Goal: Information Seeking & Learning: Learn about a topic

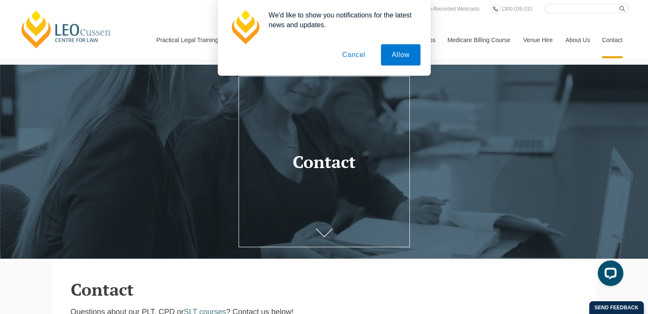
click at [354, 58] on button "Cancel" at bounding box center [353, 54] width 45 height 21
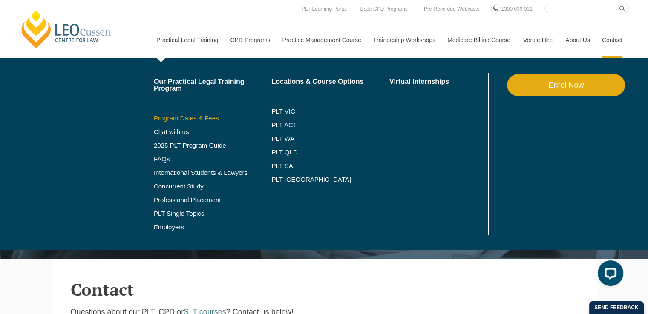
click at [225, 119] on link "Program Dates & Fees" at bounding box center [213, 118] width 118 height 7
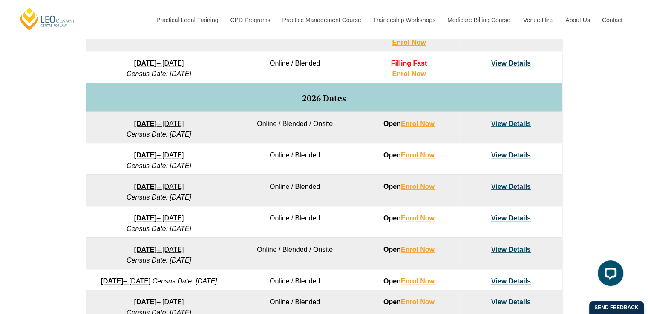
scroll to position [511, 0]
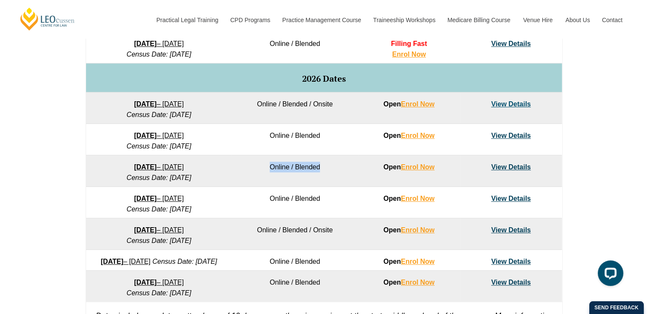
drag, startPoint x: 273, startPoint y: 169, endPoint x: 319, endPoint y: 168, distance: 46.0
click at [319, 168] on td "Online / Blended" at bounding box center [295, 171] width 126 height 32
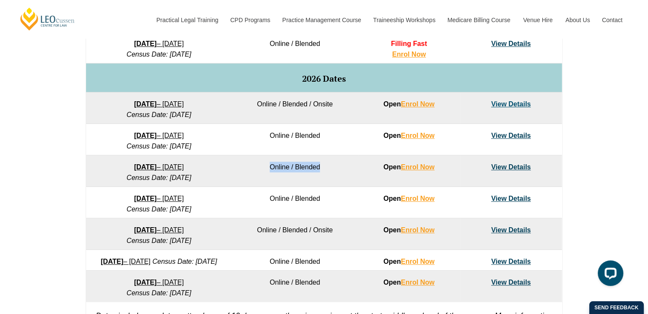
click at [319, 168] on td "Online / Blended" at bounding box center [295, 171] width 126 height 32
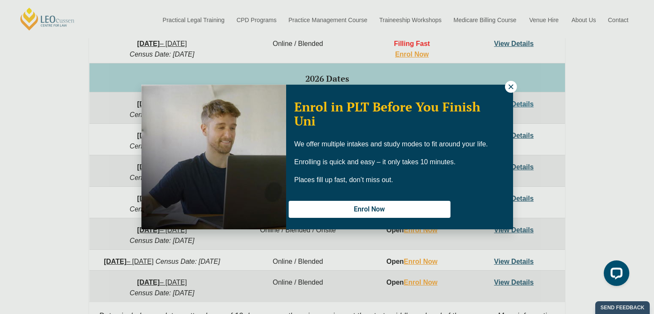
click at [508, 92] on button at bounding box center [511, 87] width 12 height 12
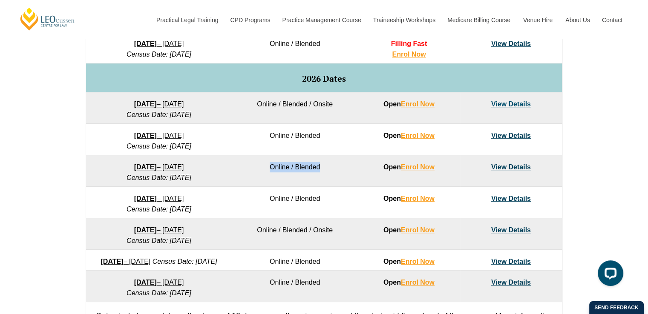
click at [280, 164] on td "Online / Blended" at bounding box center [295, 171] width 126 height 32
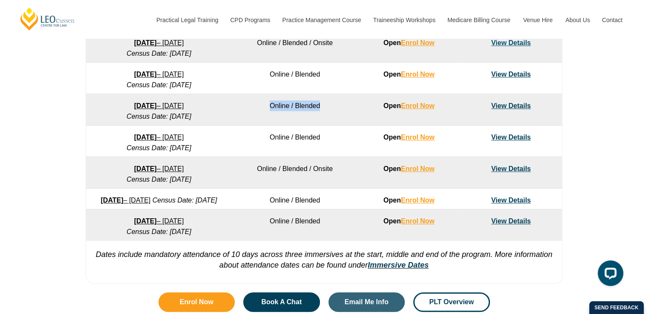
scroll to position [554, 0]
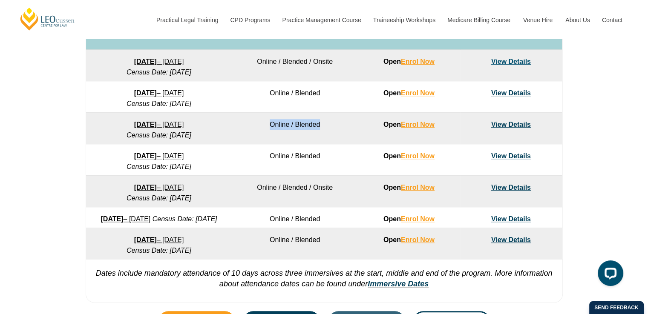
click at [511, 121] on link "View Details" at bounding box center [511, 124] width 40 height 7
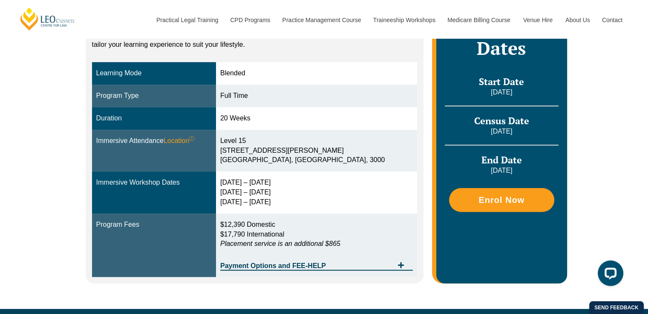
scroll to position [170, 0]
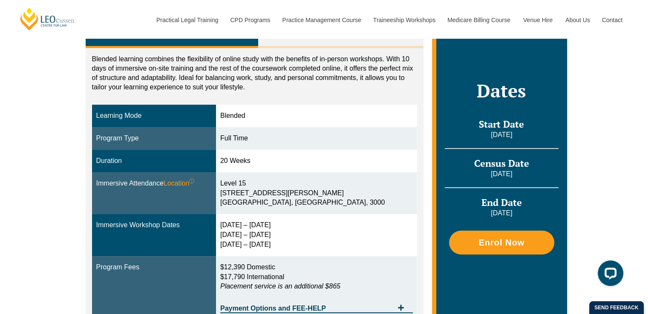
click at [259, 135] on div "Full Time" at bounding box center [316, 139] width 192 height 10
click at [266, 157] on div "20 Weeks" at bounding box center [316, 161] width 192 height 10
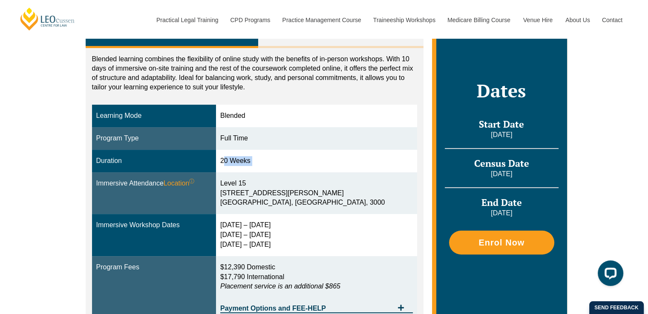
click at [266, 157] on div "20 Weeks" at bounding box center [316, 161] width 192 height 10
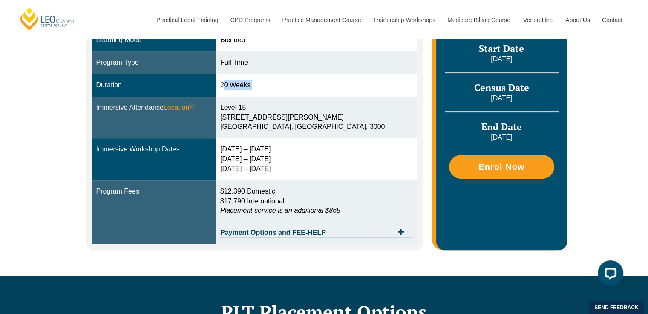
scroll to position [256, 0]
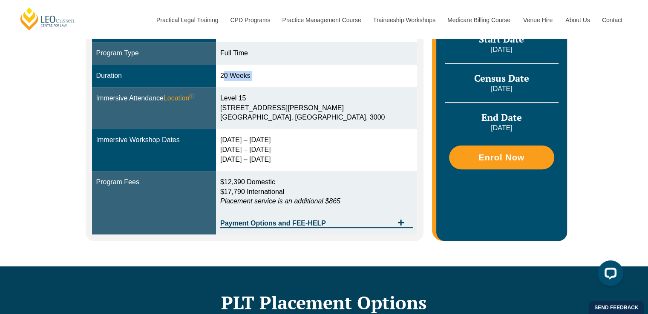
drag, startPoint x: 247, startPoint y: 138, endPoint x: 305, endPoint y: 140, distance: 58.4
click at [306, 139] on div "30 Mar – 2 Apr 2026 9 – 11 Jun 2026 28 – 30 Jul 2026" at bounding box center [316, 149] width 192 height 29
drag, startPoint x: 244, startPoint y: 152, endPoint x: 286, endPoint y: 151, distance: 42.6
click at [286, 151] on div "30 Mar – 2 Apr 2026 9 – 11 Jun 2026 28 – 30 Jul 2026" at bounding box center [316, 149] width 192 height 29
drag, startPoint x: 246, startPoint y: 160, endPoint x: 302, endPoint y: 160, distance: 56.6
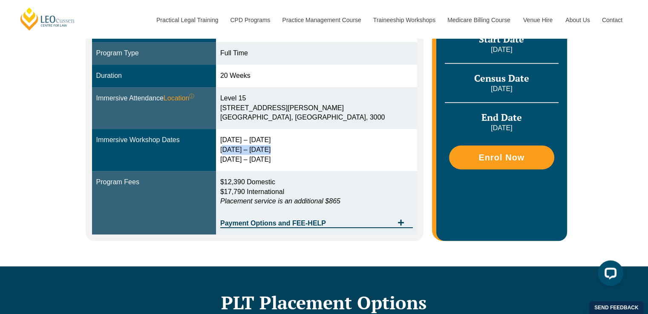
click at [302, 160] on div "30 Mar – 2 Apr 2026 9 – 11 Jun 2026 28 – 30 Jul 2026" at bounding box center [316, 149] width 192 height 29
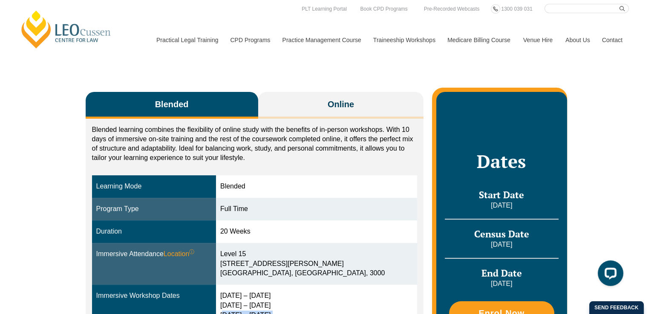
scroll to position [85, 0]
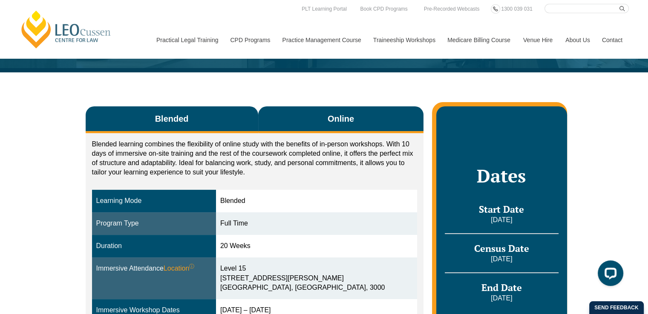
click at [301, 121] on button "Online" at bounding box center [341, 119] width 166 height 27
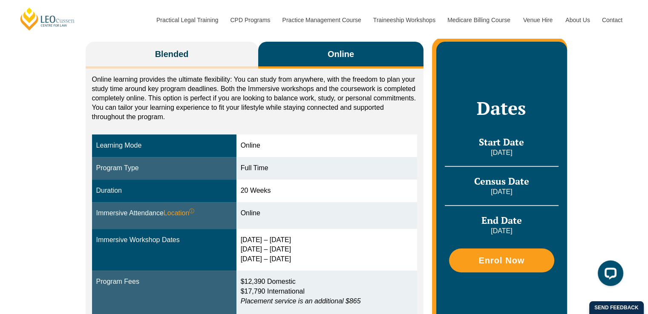
scroll to position [170, 0]
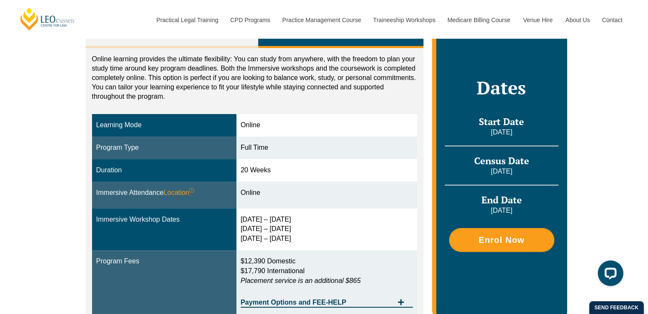
click at [251, 215] on div "30 Mar – 2 Apr 2026 10 – 12 Jun 2026 29 – 31 Jul 2026" at bounding box center [327, 229] width 172 height 29
click at [256, 224] on div "30 Mar – 2 Apr 2026 10 – 12 Jun 2026 29 – 31 Jul 2026" at bounding box center [327, 229] width 172 height 29
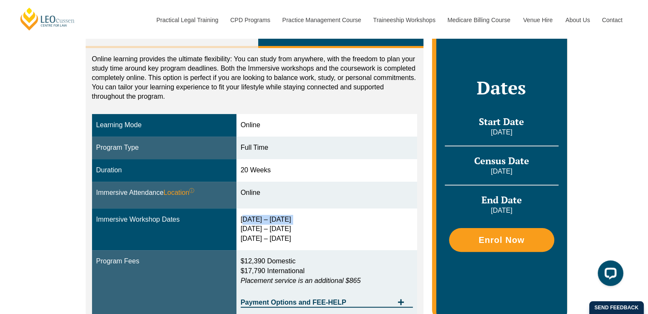
click at [256, 224] on div "30 Mar – 2 Apr 2026 10 – 12 Jun 2026 29 – 31 Jul 2026" at bounding box center [327, 229] width 172 height 29
click at [262, 226] on div "30 Mar – 2 Apr 2026 10 – 12 Jun 2026 29 – 31 Jul 2026" at bounding box center [327, 229] width 172 height 29
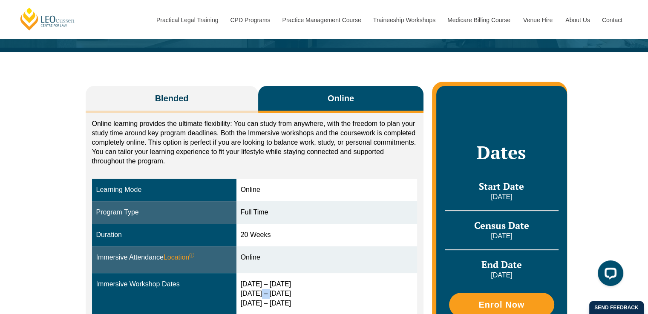
scroll to position [85, 0]
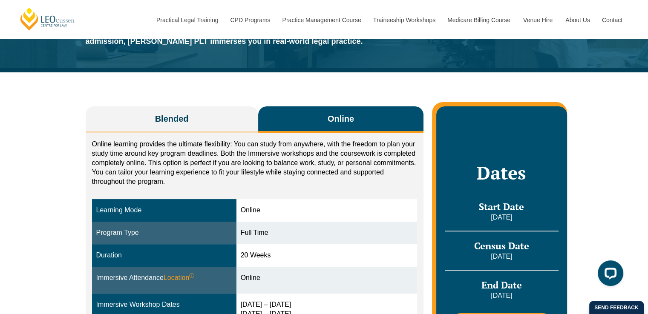
click at [227, 140] on p "Online learning provides the ultimate flexibility: You can study from anywhere,…" at bounding box center [254, 163] width 325 height 47
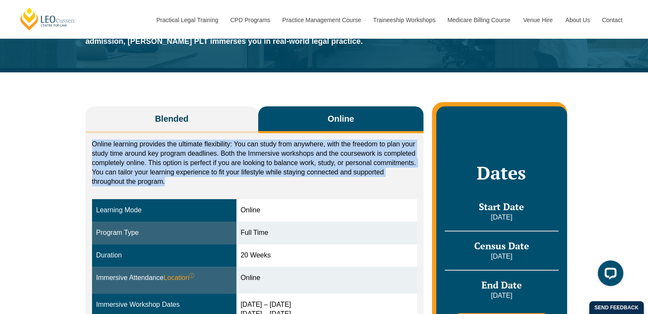
click at [227, 140] on p "Online learning provides the ultimate flexibility: You can study from anywhere,…" at bounding box center [254, 163] width 325 height 47
click at [237, 150] on p "Online learning provides the ultimate flexibility: You can study from anywhere,…" at bounding box center [254, 163] width 325 height 47
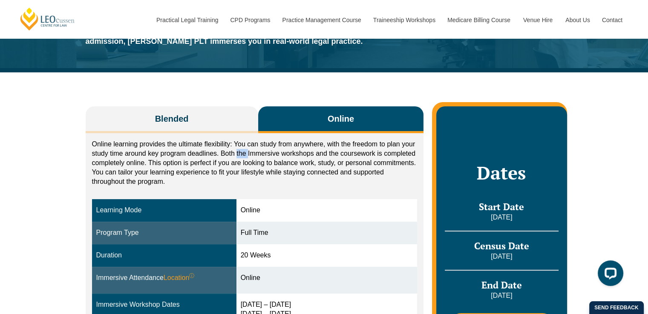
click at [237, 150] on p "Online learning provides the ultimate flexibility: You can study from anywhere,…" at bounding box center [254, 163] width 325 height 47
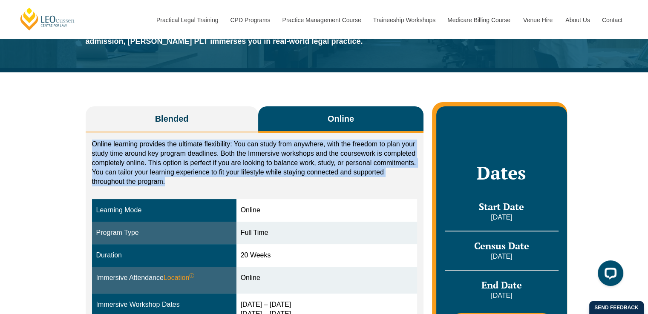
click at [237, 150] on p "Online learning provides the ultimate flexibility: You can study from anywhere,…" at bounding box center [254, 163] width 325 height 47
click at [228, 164] on p "Online learning provides the ultimate flexibility: You can study from anywhere,…" at bounding box center [254, 163] width 325 height 47
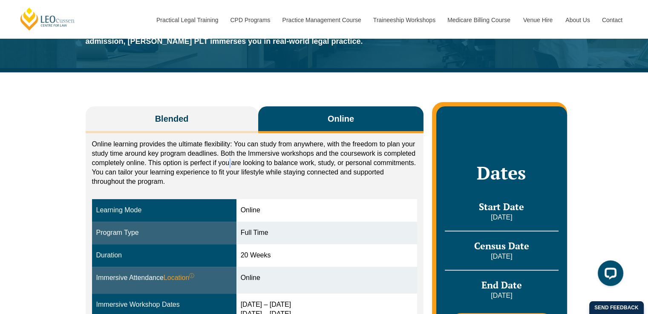
click at [228, 164] on p "Online learning provides the ultimate flexibility: You can study from anywhere,…" at bounding box center [254, 163] width 325 height 47
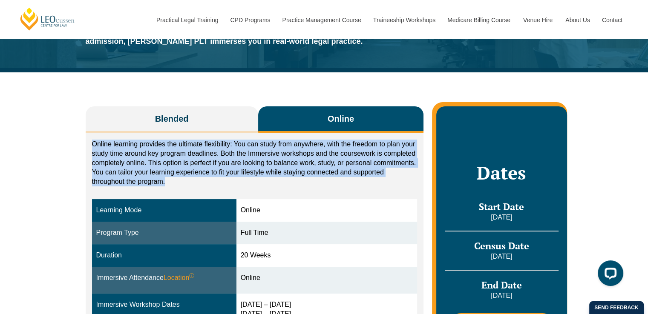
click at [228, 164] on p "Online learning provides the ultimate flexibility: You can study from anywhere,…" at bounding box center [254, 163] width 325 height 47
click at [236, 152] on p "Online learning provides the ultimate flexibility: You can study from anywhere,…" at bounding box center [254, 163] width 325 height 47
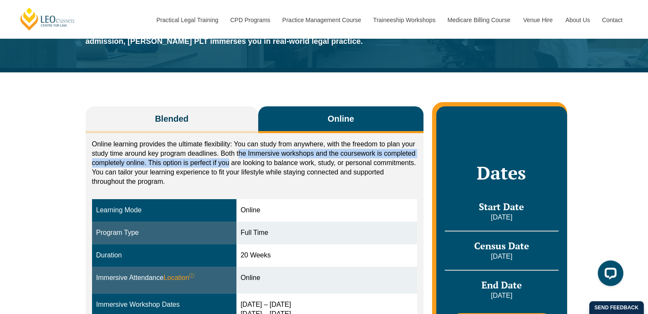
drag, startPoint x: 258, startPoint y: 151, endPoint x: 228, endPoint y: 161, distance: 31.5
click at [228, 161] on p "Online learning provides the ultimate flexibility: You can study from anywhere,…" at bounding box center [254, 163] width 325 height 47
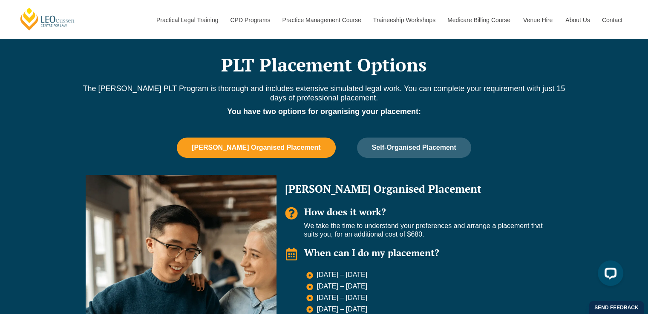
scroll to position [468, 0]
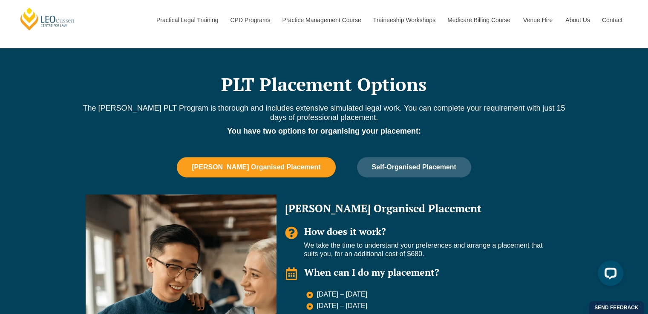
click at [233, 109] on p "The Leo Cussen PLT Program is thorough and includes extensive simulated legal w…" at bounding box center [324, 112] width 486 height 19
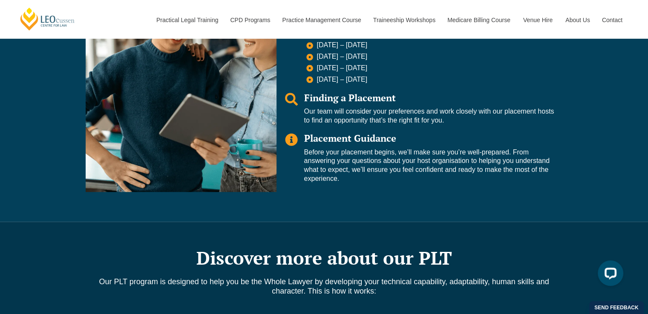
scroll to position [724, 0]
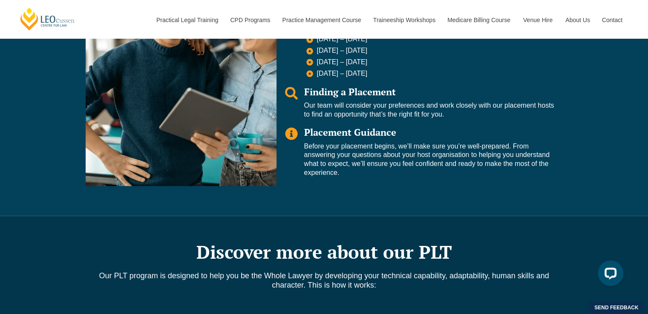
click at [341, 157] on p "Before your placement begins, we’ll make sure you’re well-prepared. From answer…" at bounding box center [429, 159] width 250 height 35
click at [333, 150] on p "Before your placement begins, we’ll make sure you’re well-prepared. From answer…" at bounding box center [429, 159] width 250 height 35
click at [332, 150] on p "Before your placement begins, we’ll make sure you’re well-prepared. From answer…" at bounding box center [429, 159] width 250 height 35
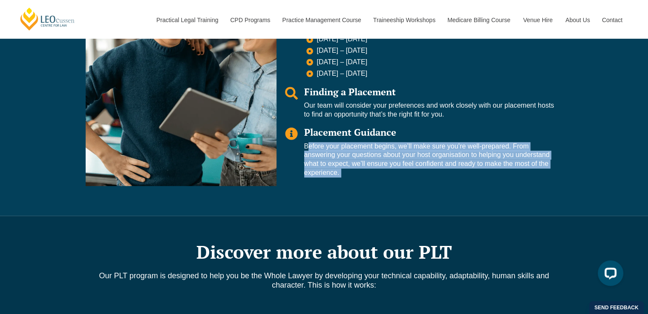
click at [332, 150] on p "Before your placement begins, we’ll make sure you’re well-prepared. From answer…" at bounding box center [429, 159] width 250 height 35
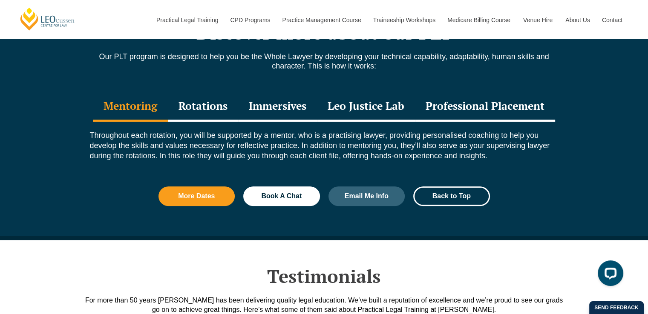
scroll to position [980, 0]
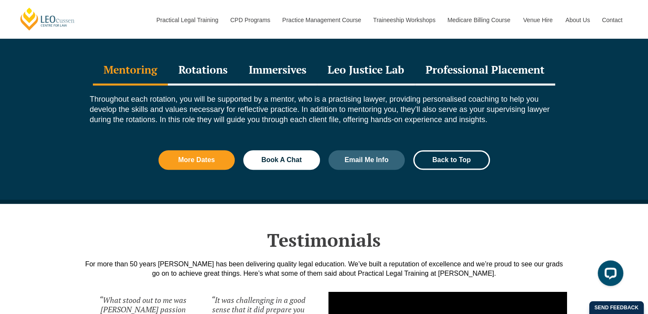
click at [490, 66] on div "Professional Placement" at bounding box center [485, 71] width 140 height 30
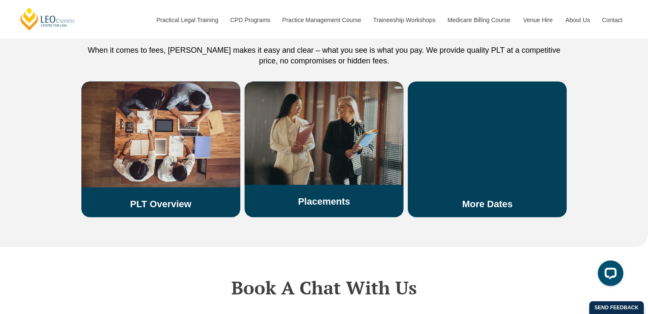
scroll to position [1533, 0]
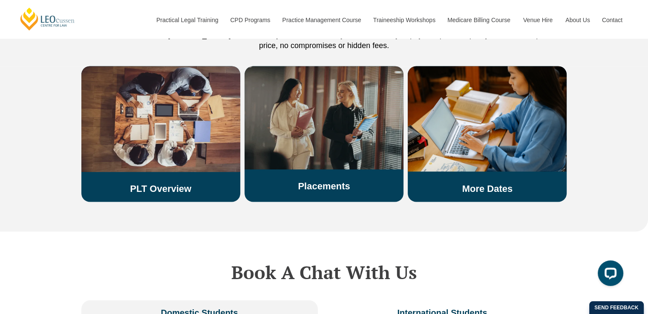
click at [310, 135] on img at bounding box center [323, 117] width 159 height 103
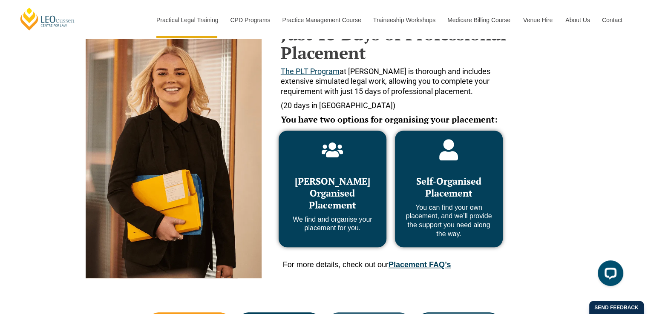
click at [429, 180] on span "Self-Organised Placement" at bounding box center [448, 187] width 65 height 24
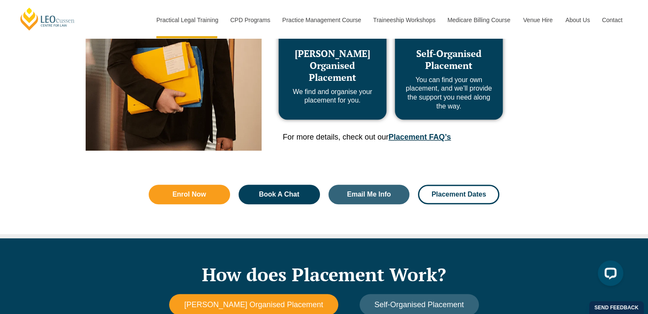
click at [416, 139] on link "Placement FAQ’s" at bounding box center [419, 137] width 62 height 9
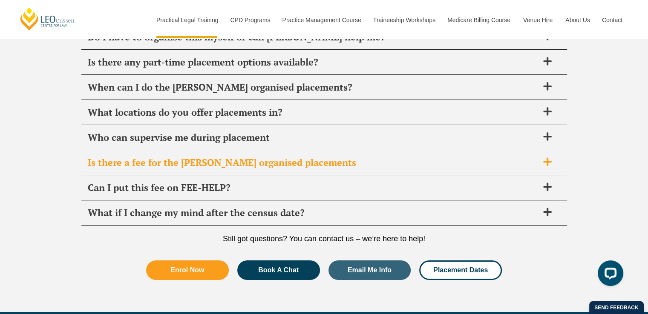
scroll to position [2962, 0]
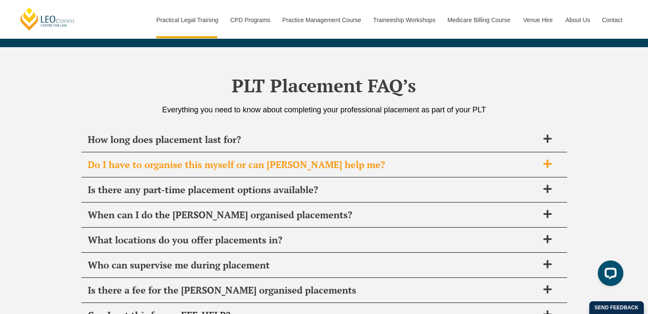
click at [277, 162] on span "Do I have to organise this myself or can Leo Cussen help me?" at bounding box center [313, 165] width 451 height 12
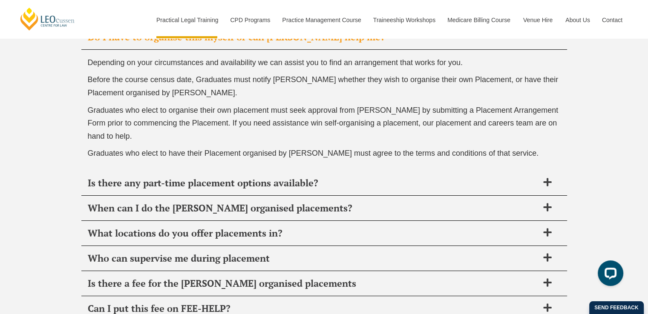
scroll to position [3132, 0]
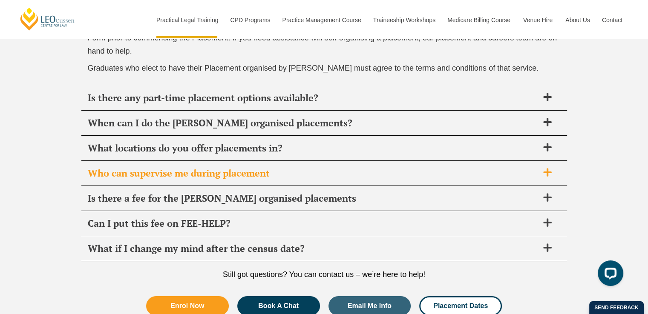
click at [281, 172] on span "Who can supervise me during placement" at bounding box center [313, 173] width 451 height 12
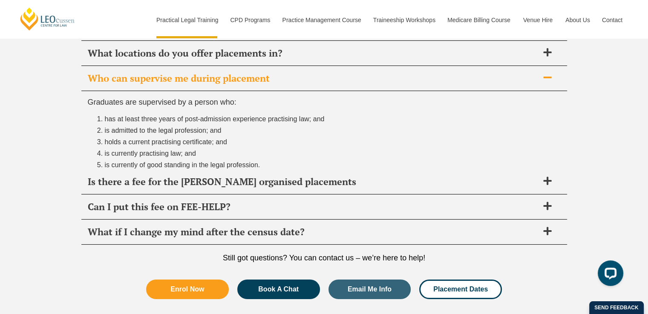
scroll to position [3140, 0]
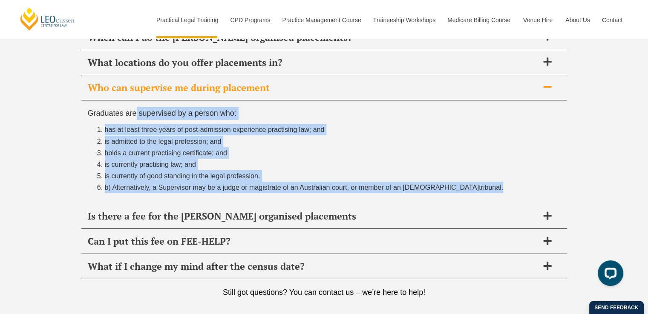
drag, startPoint x: 135, startPoint y: 106, endPoint x: 472, endPoint y: 180, distance: 344.8
click at [472, 180] on div "Graduates are supervised by a person who: has at least three years of post-admi…" at bounding box center [324, 153] width 486 height 104
click at [387, 184] on span "b) Alternatively, a Supervisor may be a judge or magistrate of an Australian co…" at bounding box center [292, 187] width 374 height 7
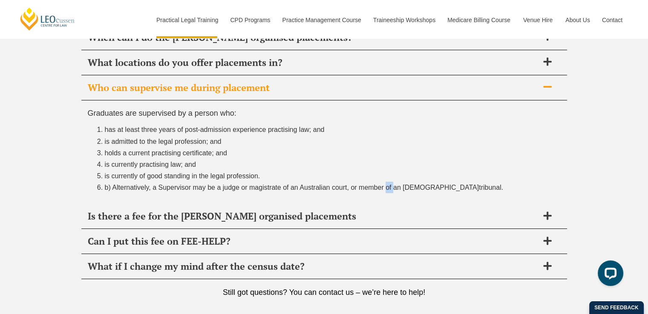
click at [387, 184] on span "b) Alternatively, a Supervisor may be a judge or magistrate of an Australian co…" at bounding box center [292, 187] width 374 height 7
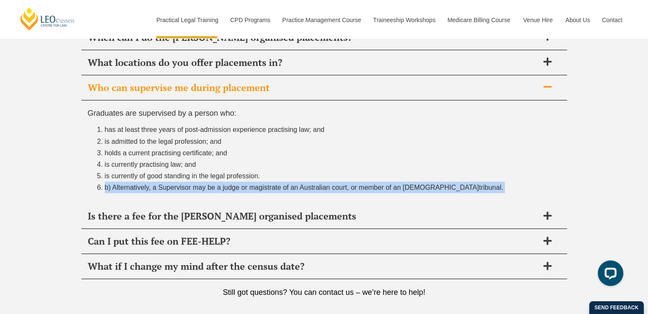
click at [387, 184] on span "b) Alternatively, a Supervisor may be a judge or magistrate of an Australian co…" at bounding box center [292, 187] width 374 height 7
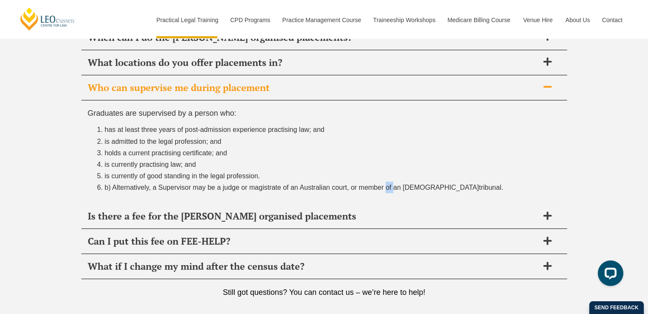
click at [387, 184] on span "b) Alternatively, a Supervisor may be a judge or magistrate of an Australian co…" at bounding box center [292, 187] width 374 height 7
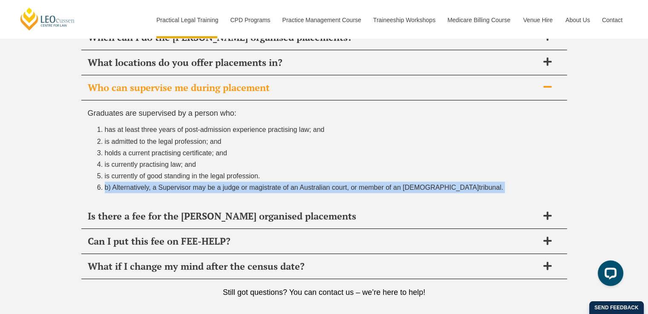
click at [387, 184] on span "b) Alternatively, a Supervisor may be a judge or magistrate of an Australian co…" at bounding box center [292, 187] width 374 height 7
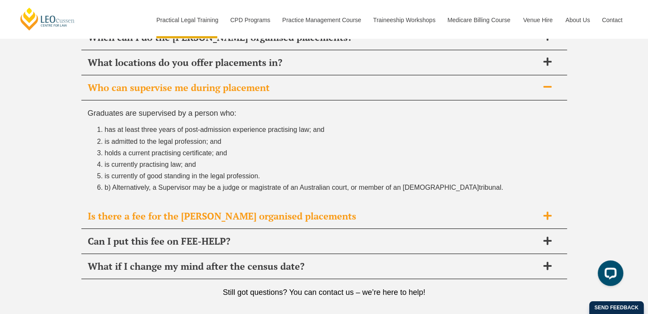
click at [204, 213] on span "Is there a fee for the Leo Cussen organised placements" at bounding box center [313, 216] width 451 height 12
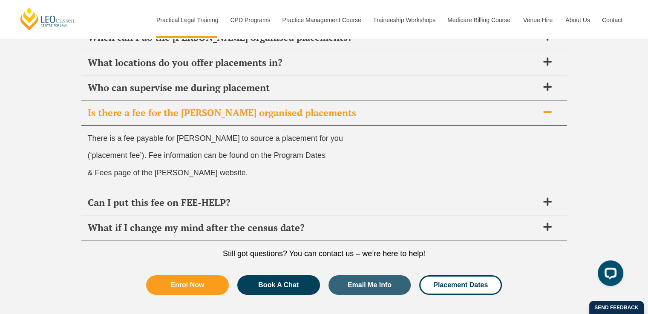
click at [212, 108] on span "Is there a fee for the Leo Cussen organised placements" at bounding box center [313, 113] width 451 height 12
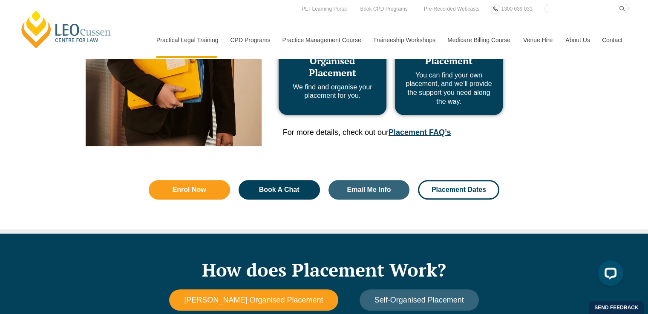
scroll to position [511, 0]
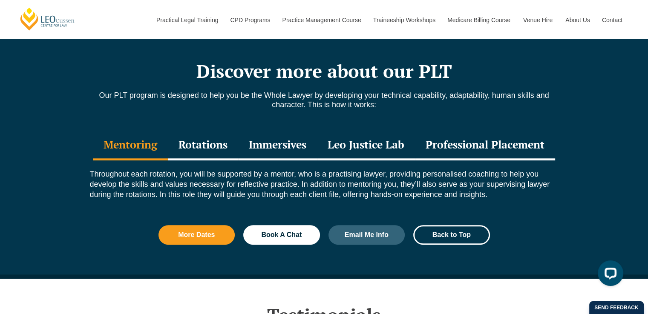
scroll to position [937, 0]
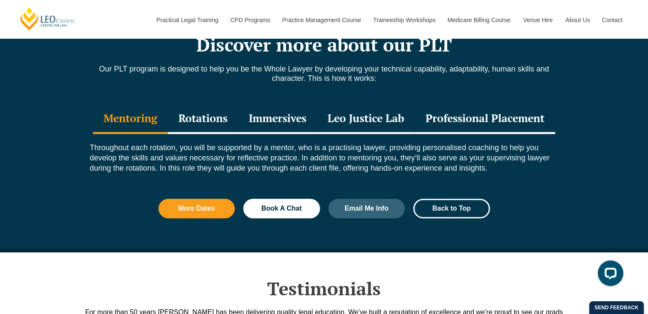
click at [208, 122] on div "Rotations" at bounding box center [203, 119] width 70 height 30
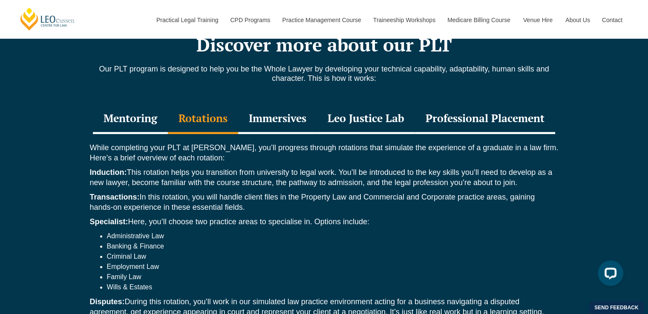
click at [274, 118] on div "Immersives" at bounding box center [277, 119] width 79 height 30
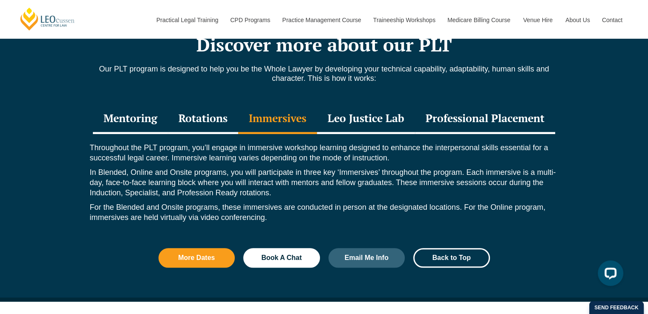
click at [340, 115] on div "Leo Justice Lab" at bounding box center [366, 119] width 98 height 30
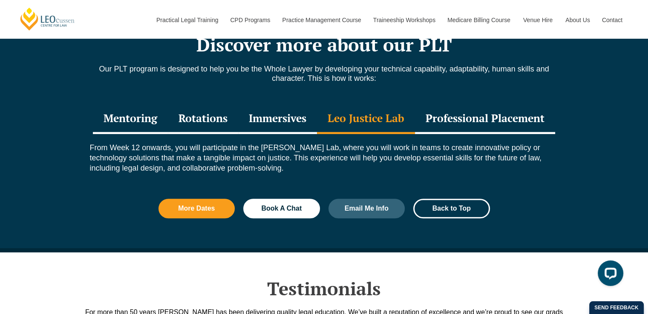
click at [440, 111] on div "Professional Placement" at bounding box center [485, 119] width 140 height 30
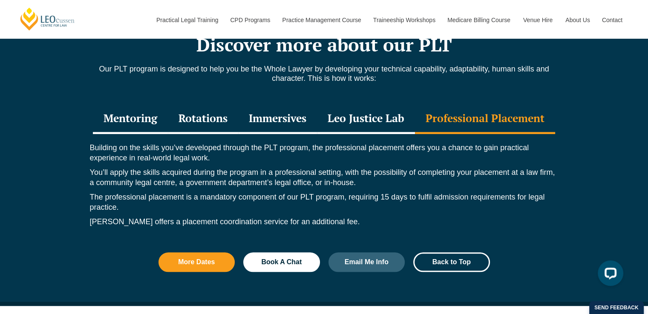
click at [326, 116] on div "Leo Justice Lab" at bounding box center [366, 119] width 98 height 30
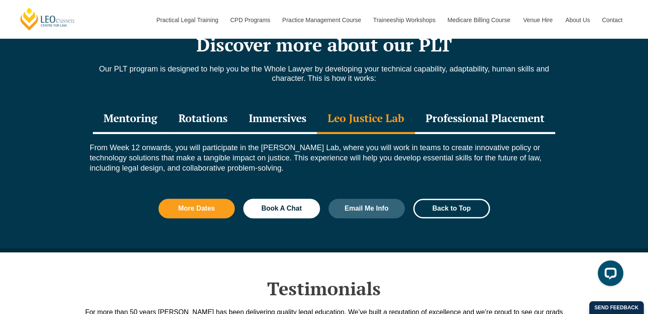
click at [264, 118] on div "Immersives" at bounding box center [277, 119] width 79 height 30
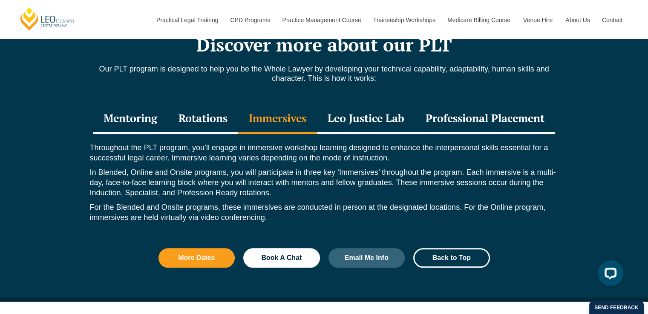
click at [206, 119] on div "Rotations" at bounding box center [203, 119] width 70 height 30
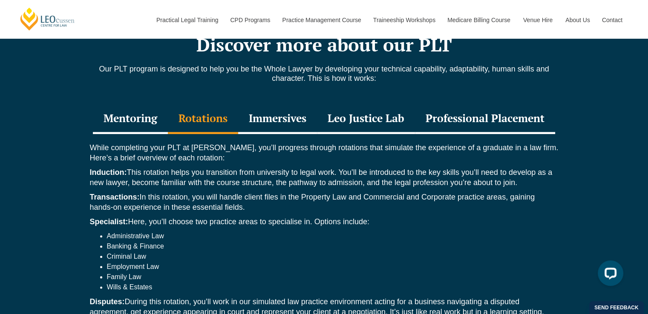
click at [257, 127] on div "Immersives" at bounding box center [277, 119] width 79 height 30
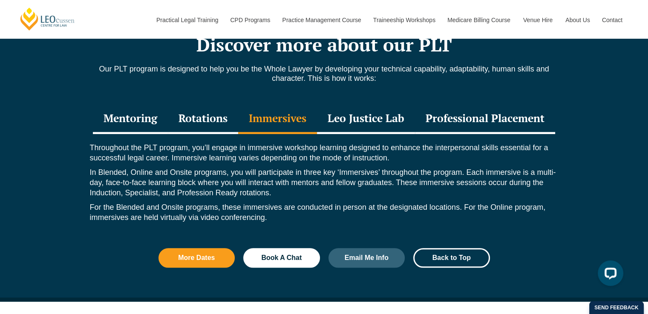
scroll to position [980, 0]
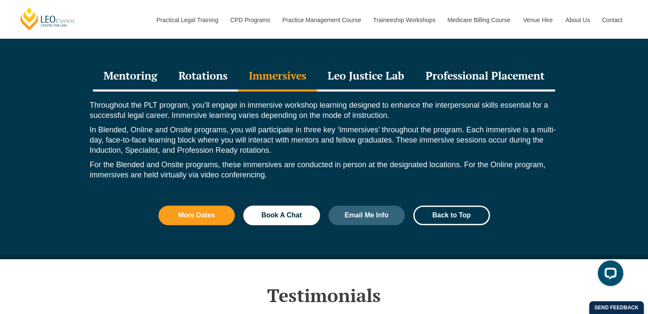
click at [242, 109] on p "Throughout the PLT program, you’ll engage in immersive workshop learning design…" at bounding box center [324, 110] width 468 height 20
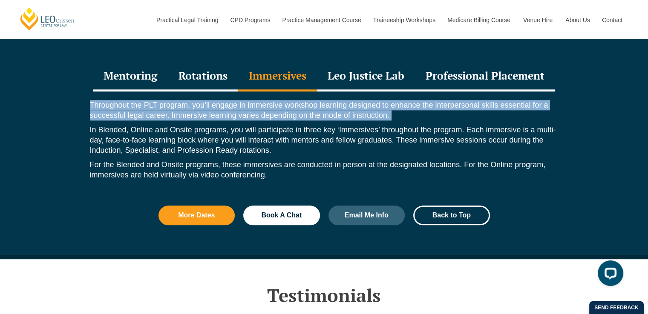
click at [242, 109] on p "Throughout the PLT program, you’ll engage in immersive workshop learning design…" at bounding box center [324, 110] width 468 height 20
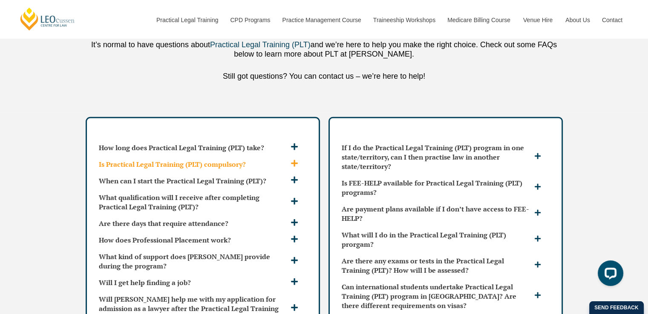
scroll to position [2300, 0]
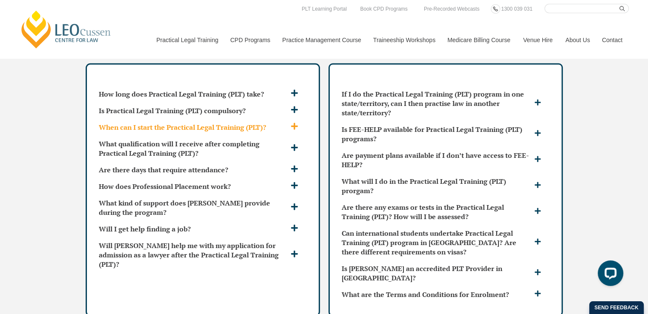
click at [161, 123] on h3 "When can I start the Practical Legal Training (PLT)?" at bounding box center [194, 127] width 190 height 9
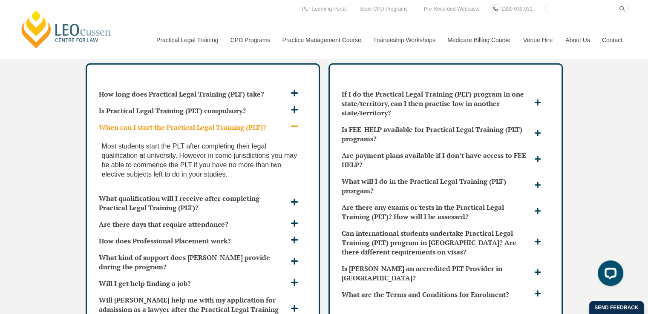
click at [161, 123] on h3 "When can I start the Practical Legal Training (PLT)?" at bounding box center [194, 127] width 190 height 9
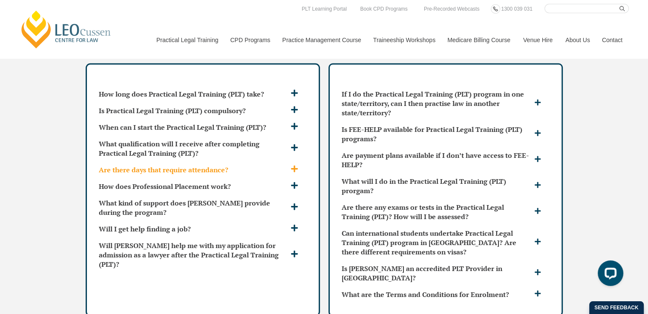
click at [188, 165] on h3 "Are there days that require attendance?" at bounding box center [194, 169] width 190 height 9
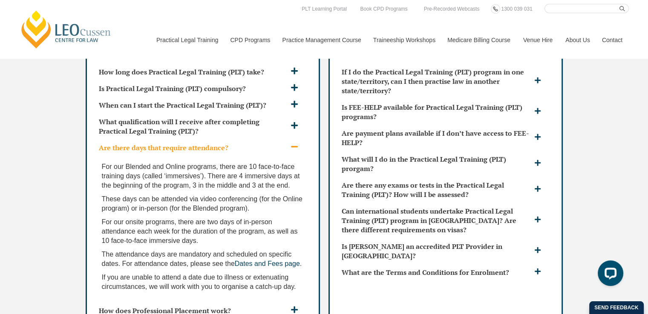
scroll to position [2342, 0]
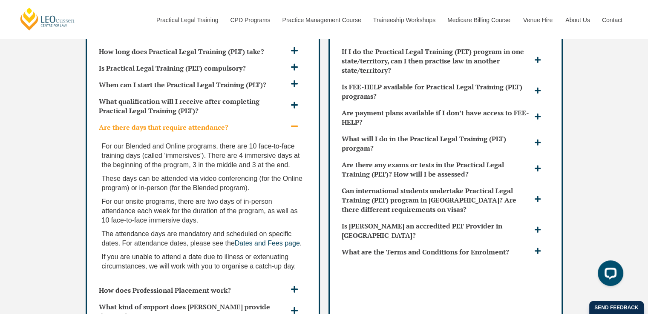
click at [194, 123] on h3 "Are there days that require attendance?" at bounding box center [194, 127] width 190 height 9
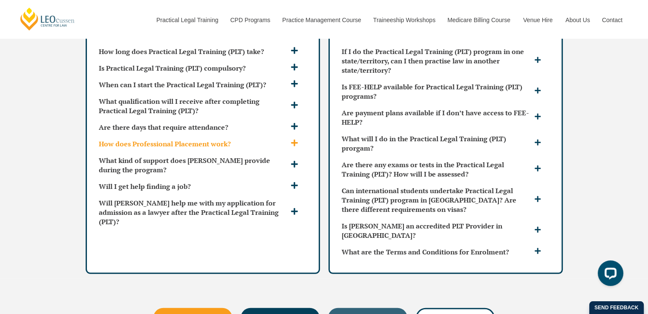
click at [188, 139] on h3 "How does Professional Placement work?" at bounding box center [194, 143] width 190 height 9
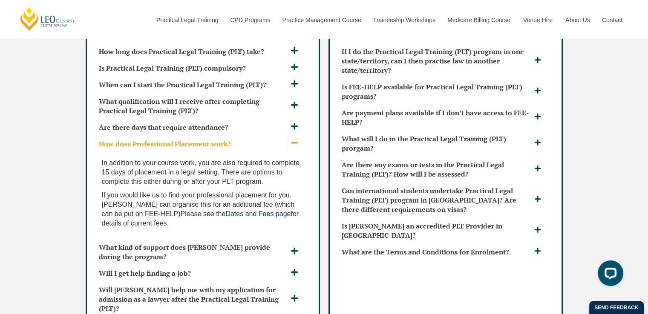
click at [188, 139] on h3 "How does Professional Placement work?" at bounding box center [194, 143] width 190 height 9
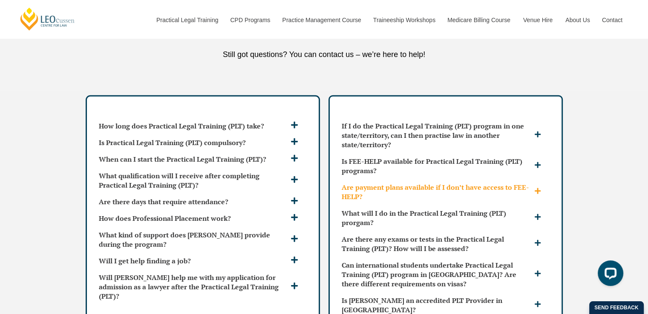
scroll to position [2300, 0]
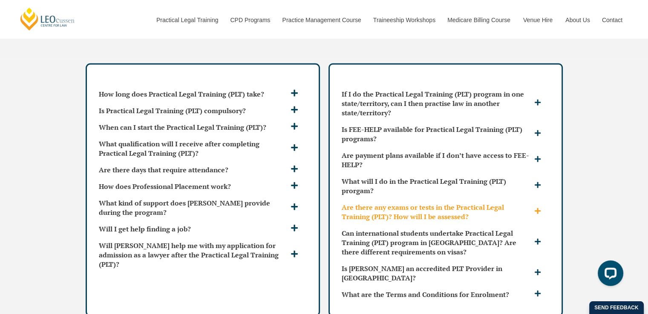
click at [393, 203] on h3 "Are there any exams or tests in the Practical Legal Training (PLT)? How will I …" at bounding box center [437, 212] width 190 height 19
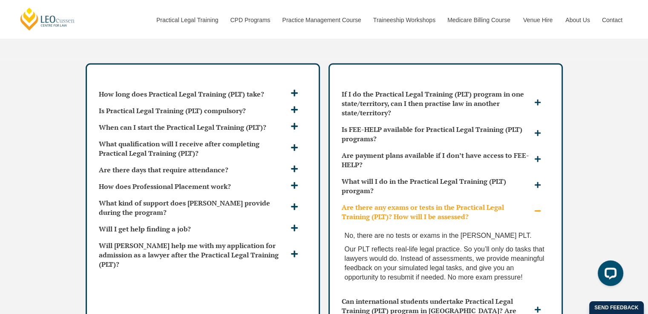
click at [393, 203] on h3 "Are there any exams or tests in the Practical Legal Training (PLT)? How will I …" at bounding box center [437, 212] width 190 height 19
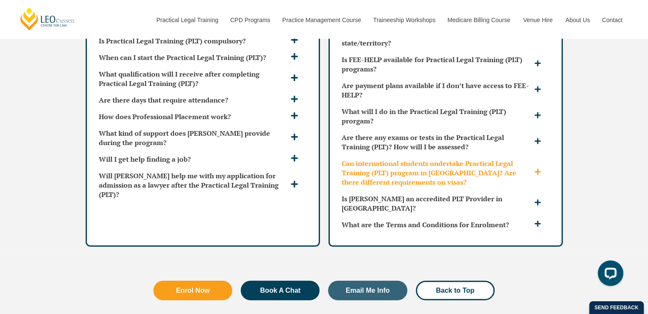
scroll to position [2385, 0]
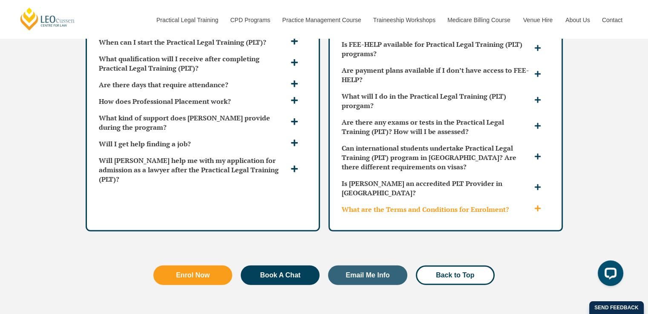
click at [396, 201] on div "What are the Terms and Conditions for Enrolment?" at bounding box center [445, 209] width 215 height 16
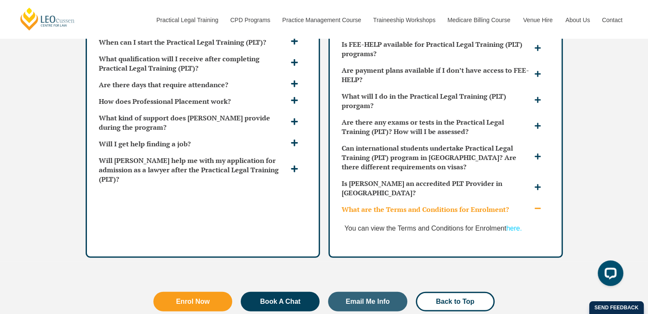
click at [514, 225] on link "here." at bounding box center [513, 228] width 15 height 7
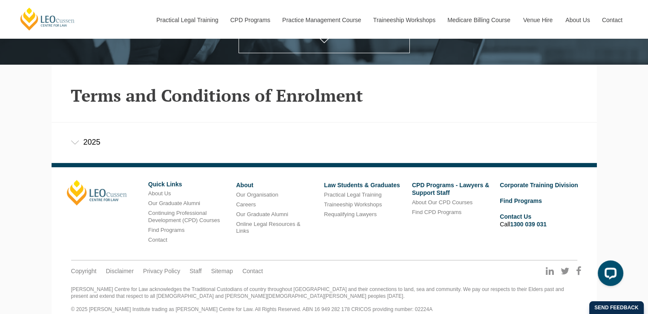
scroll to position [208, 0]
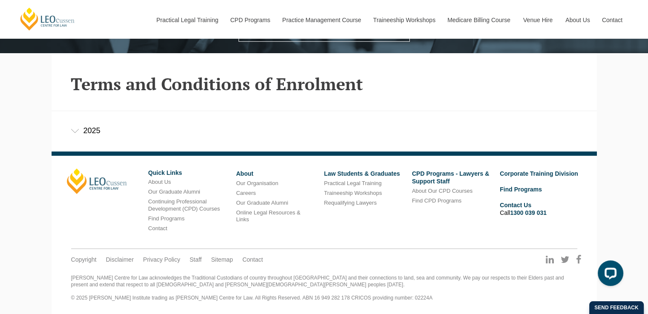
click at [85, 127] on div "2025" at bounding box center [324, 131] width 545 height 40
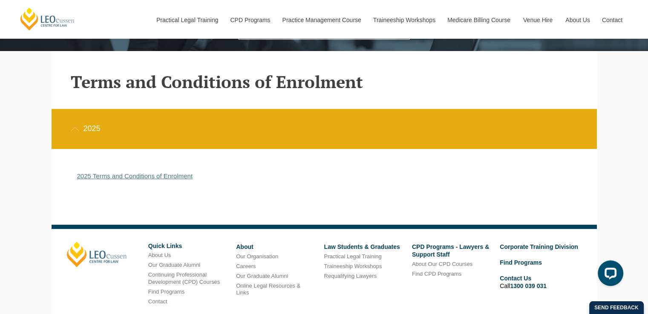
click at [118, 178] on link "2025 Terms and Conditions of Enrolment" at bounding box center [135, 175] width 116 height 7
